Goal: Task Accomplishment & Management: Manage account settings

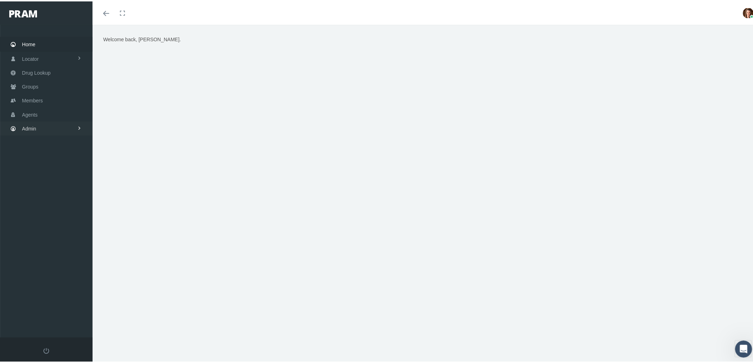
click at [48, 126] on link "Admin" at bounding box center [46, 127] width 93 height 14
click at [52, 152] on link "Agents" at bounding box center [46, 155] width 93 height 12
click at [53, 190] on span "Bank Info Requests" at bounding box center [49, 196] width 43 height 12
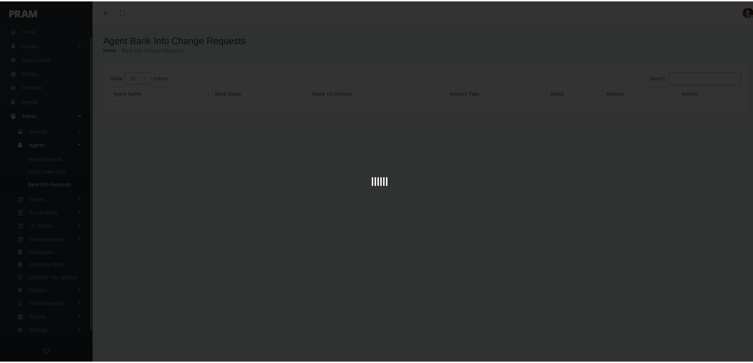
scroll to position [20, 0]
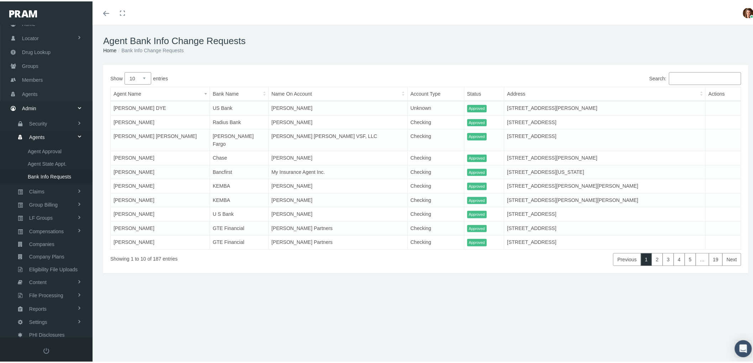
drag, startPoint x: 144, startPoint y: 77, endPoint x: 143, endPoint y: 83, distance: 6.6
click at [144, 77] on select "10 25 50 100" at bounding box center [138, 77] width 27 height 12
select select "100"
click at [125, 71] on select "10 25 50 100" at bounding box center [138, 77] width 27 height 12
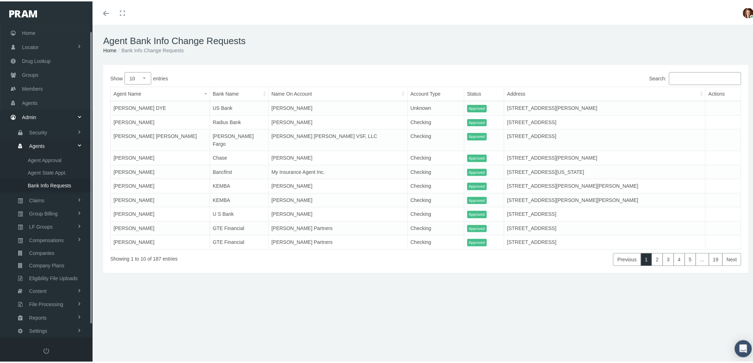
scroll to position [20, 0]
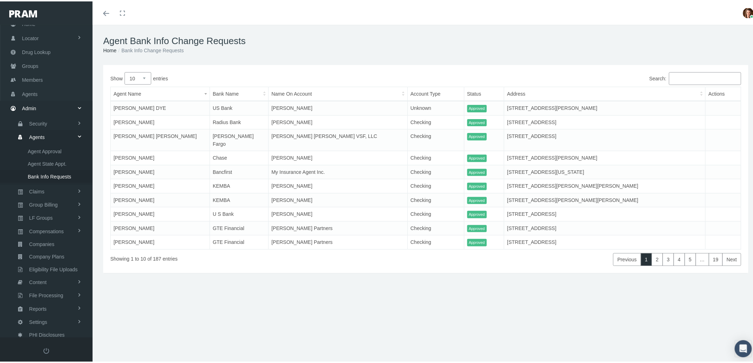
click at [147, 77] on select "10 25 50 100" at bounding box center [138, 77] width 27 height 12
select select "100"
click at [125, 71] on select "10 25 50 100" at bounding box center [138, 77] width 27 height 12
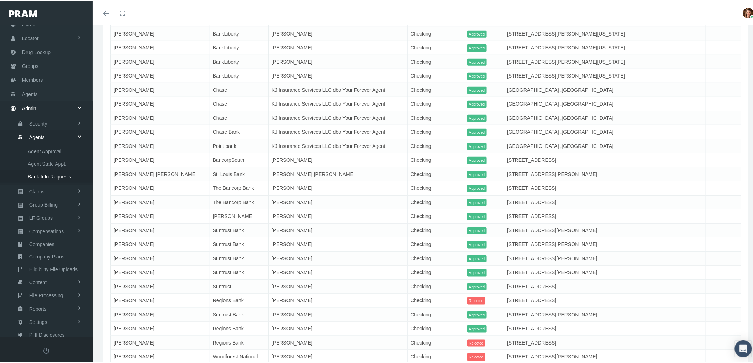
scroll to position [1329, 0]
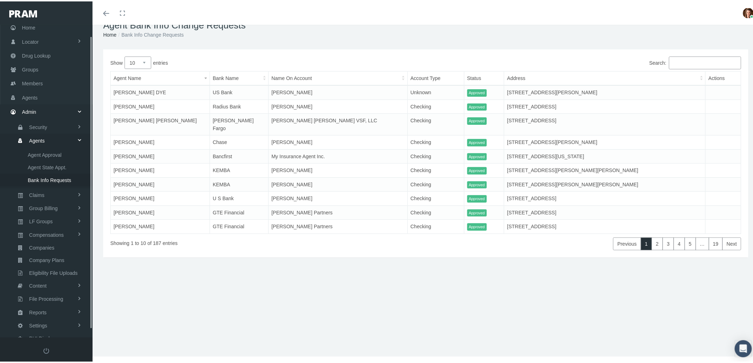
scroll to position [20, 0]
click at [52, 229] on span "Compensations" at bounding box center [46, 230] width 35 height 12
click at [57, 197] on span "Compensation Summary" at bounding box center [55, 203] width 55 height 12
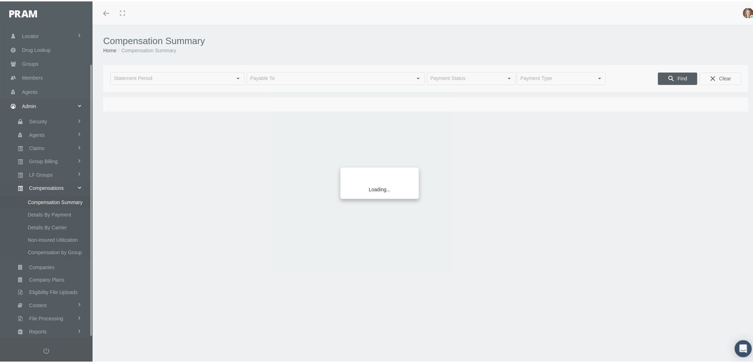
scroll to position [44, 0]
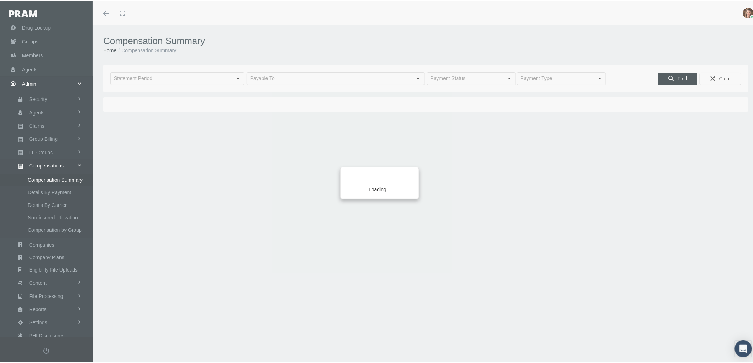
type input "August 2025"
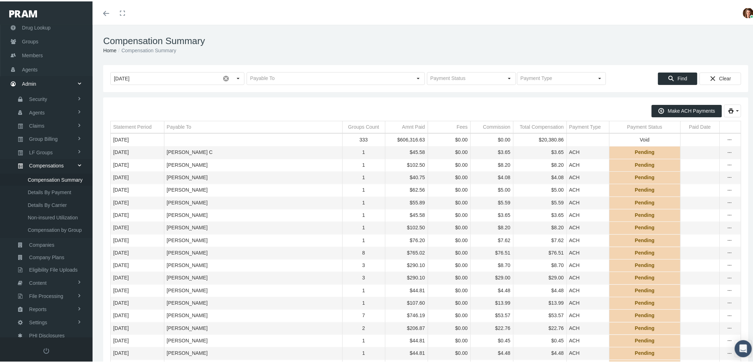
click at [183, 123] on div "Payable To" at bounding box center [179, 125] width 25 height 7
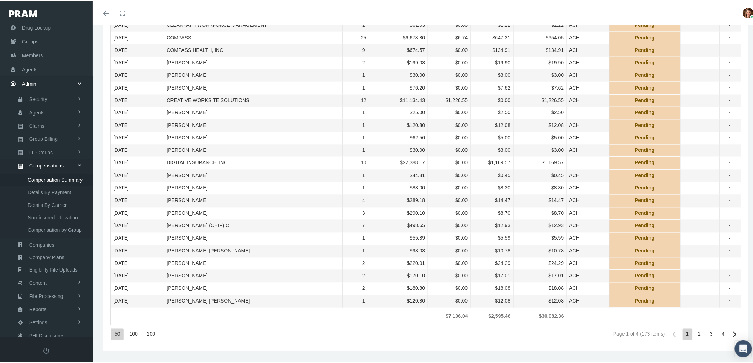
scroll to position [489, 0]
click at [149, 332] on div "200" at bounding box center [151, 333] width 16 height 12
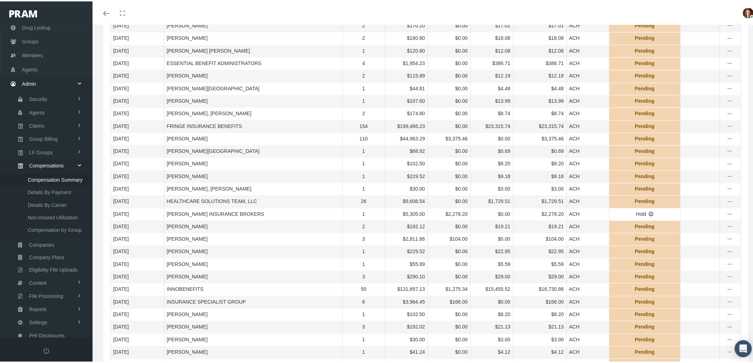
scroll to position [727, 0]
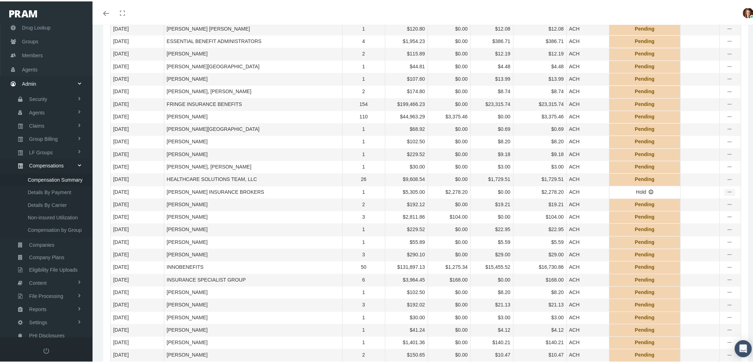
click at [727, 194] on icon "more" at bounding box center [730, 191] width 6 height 6
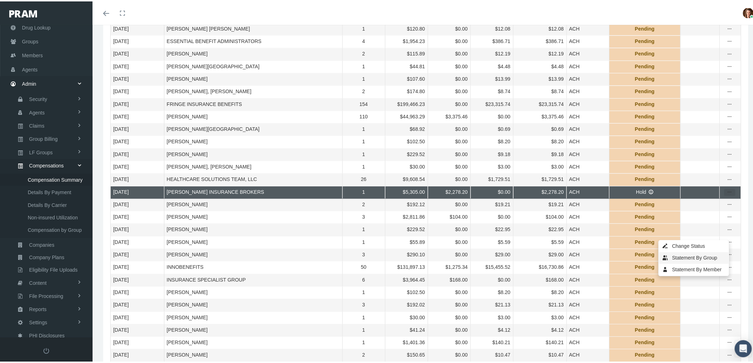
click at [702, 260] on div "Statement By Group" at bounding box center [694, 257] width 70 height 12
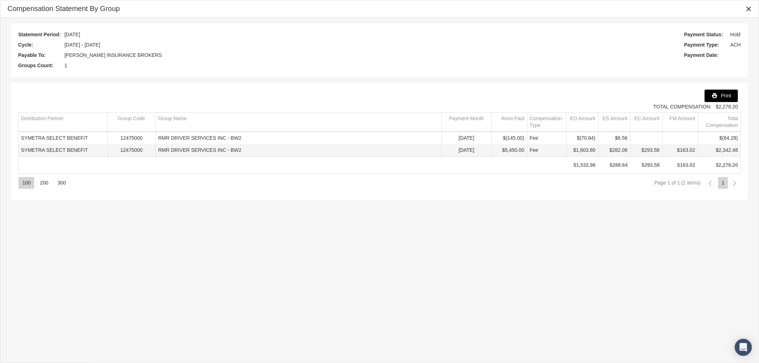
click at [726, 91] on div "Print" at bounding box center [721, 96] width 33 height 12
click at [752, 11] on div "Close" at bounding box center [749, 9] width 12 height 12
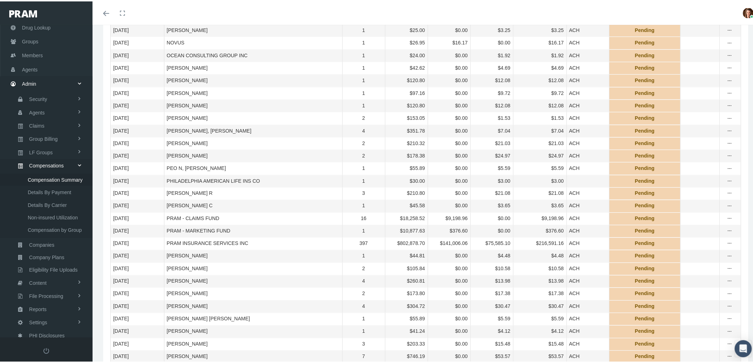
scroll to position [1517, 0]
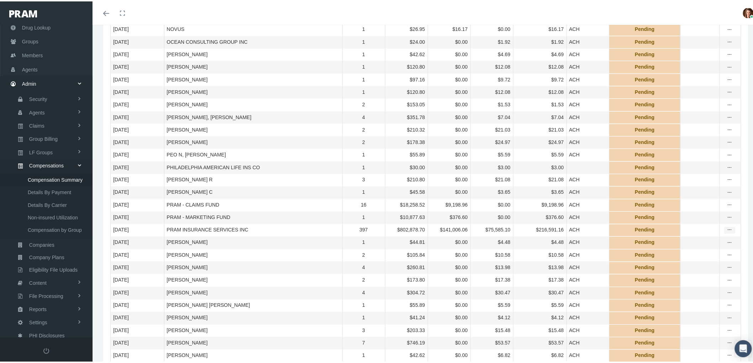
click at [727, 232] on div "more" at bounding box center [729, 229] width 11 height 6
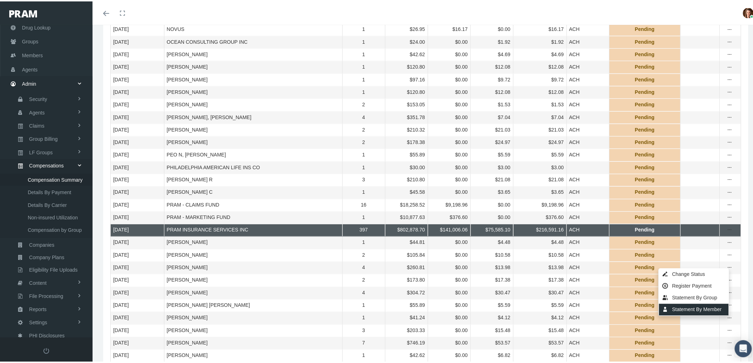
click at [695, 307] on div "Statement By Member" at bounding box center [694, 309] width 70 height 12
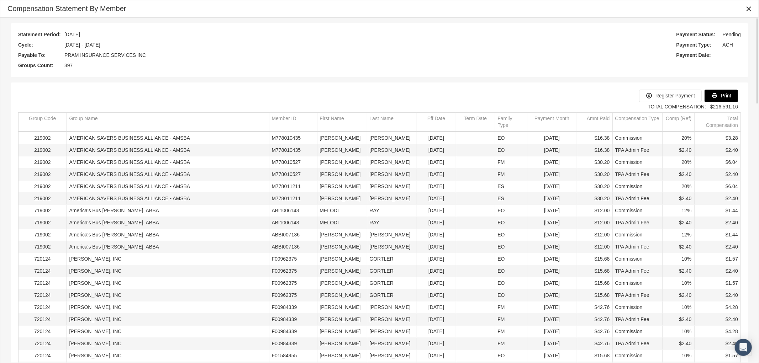
click at [713, 94] on icon "Print" at bounding box center [714, 96] width 6 height 6
drag, startPoint x: 748, startPoint y: 8, endPoint x: 720, endPoint y: 13, distance: 28.9
click at [748, 8] on icon "Close" at bounding box center [748, 9] width 6 height 6
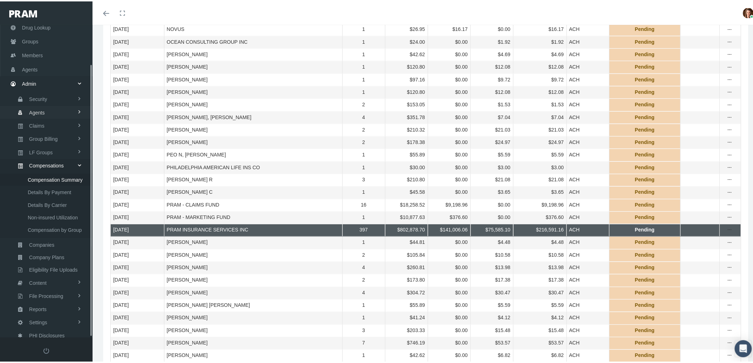
click at [42, 106] on span "Agents" at bounding box center [37, 111] width 16 height 12
click at [43, 171] on span "Bank Info Requests" at bounding box center [49, 175] width 43 height 12
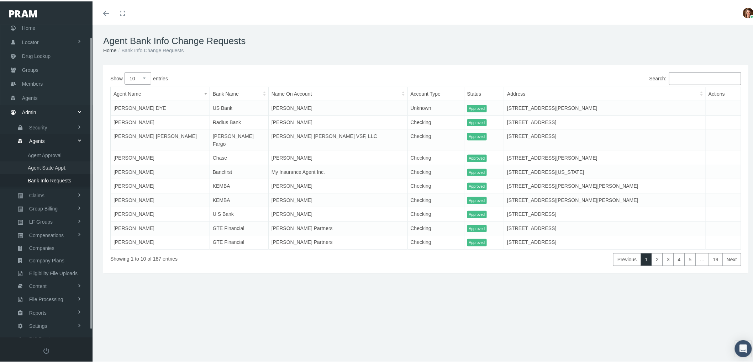
scroll to position [20, 0]
click at [42, 169] on span "Bank Info Requests" at bounding box center [49, 175] width 43 height 12
